Goal: Task Accomplishment & Management: Use online tool/utility

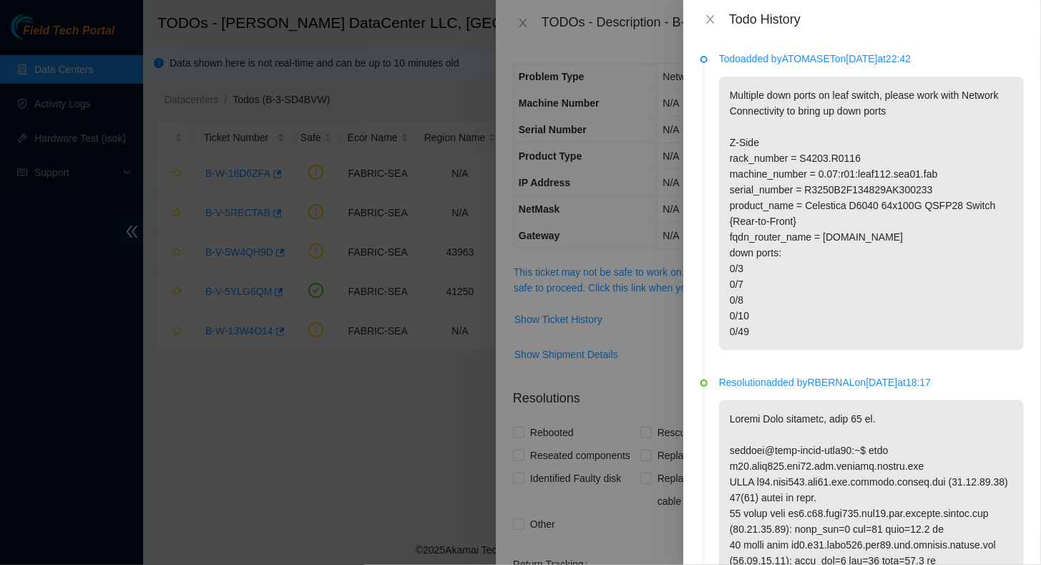
drag, startPoint x: 780, startPoint y: 354, endPoint x: 726, endPoint y: 83, distance: 276.6
click at [726, 83] on p "Multiple down ports on leaf switch, please work with Network Connectivity to br…" at bounding box center [871, 213] width 305 height 273
copy p "Multiple down ports on leaf switch, please work with Network Connectivity to br…"
click at [708, 20] on icon "close" at bounding box center [710, 19] width 11 height 11
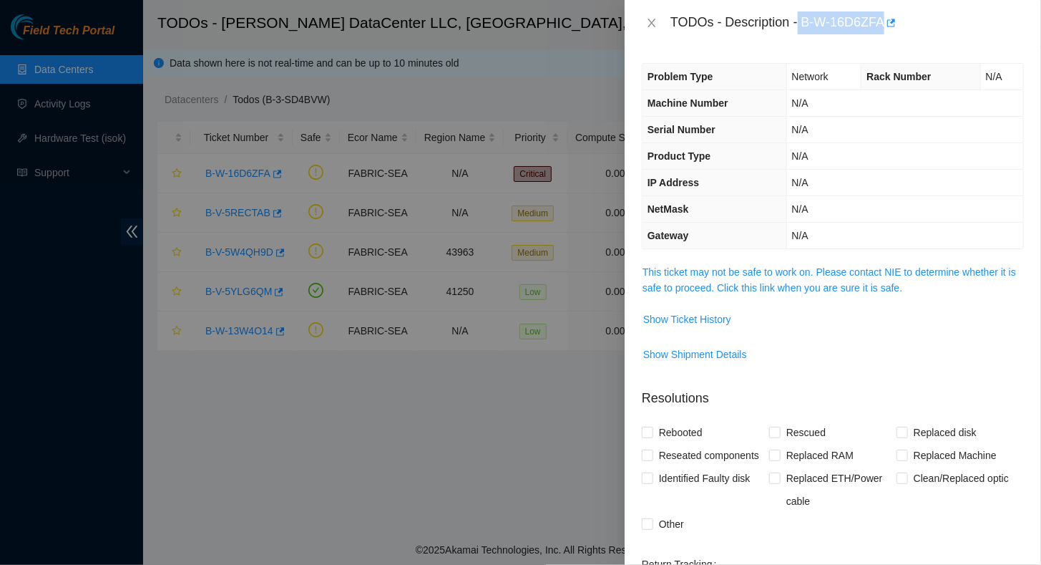
drag, startPoint x: 800, startPoint y: 25, endPoint x: 884, endPoint y: 30, distance: 84.6
click at [884, 30] on div "TODOs - Description - B-W-16D6ZFA" at bounding box center [846, 22] width 353 height 23
copy div "B-W-16D6ZFA"
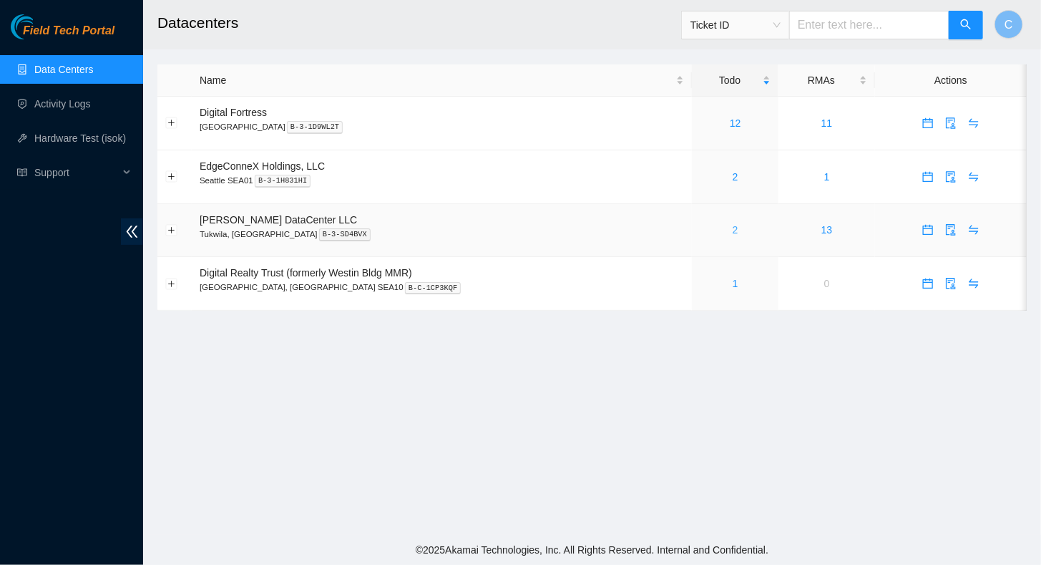
click at [733, 232] on link "2" at bounding box center [736, 229] width 6 height 11
